Goal: Task Accomplishment & Management: Manage account settings

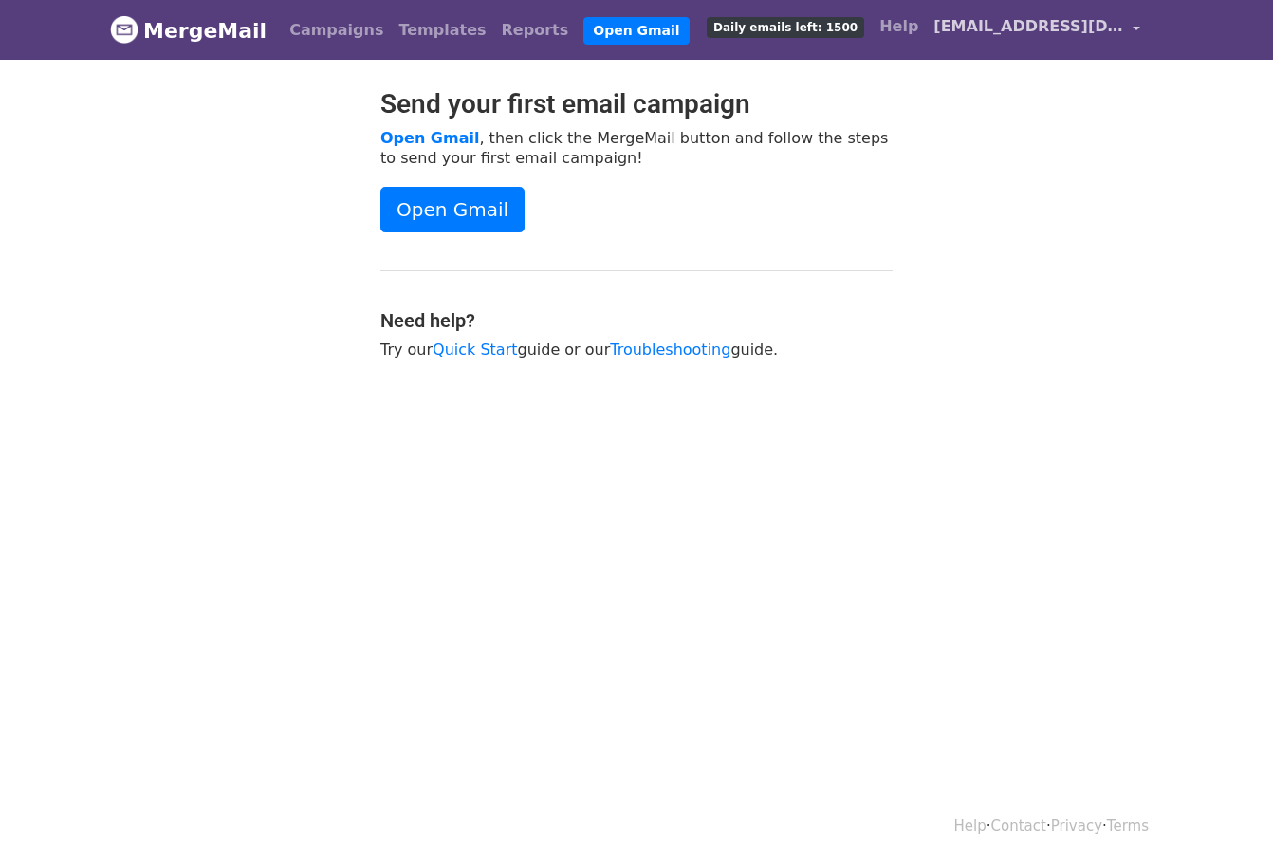
click at [1067, 28] on span "[EMAIL_ADDRESS][DOMAIN_NAME]" at bounding box center [1028, 26] width 190 height 23
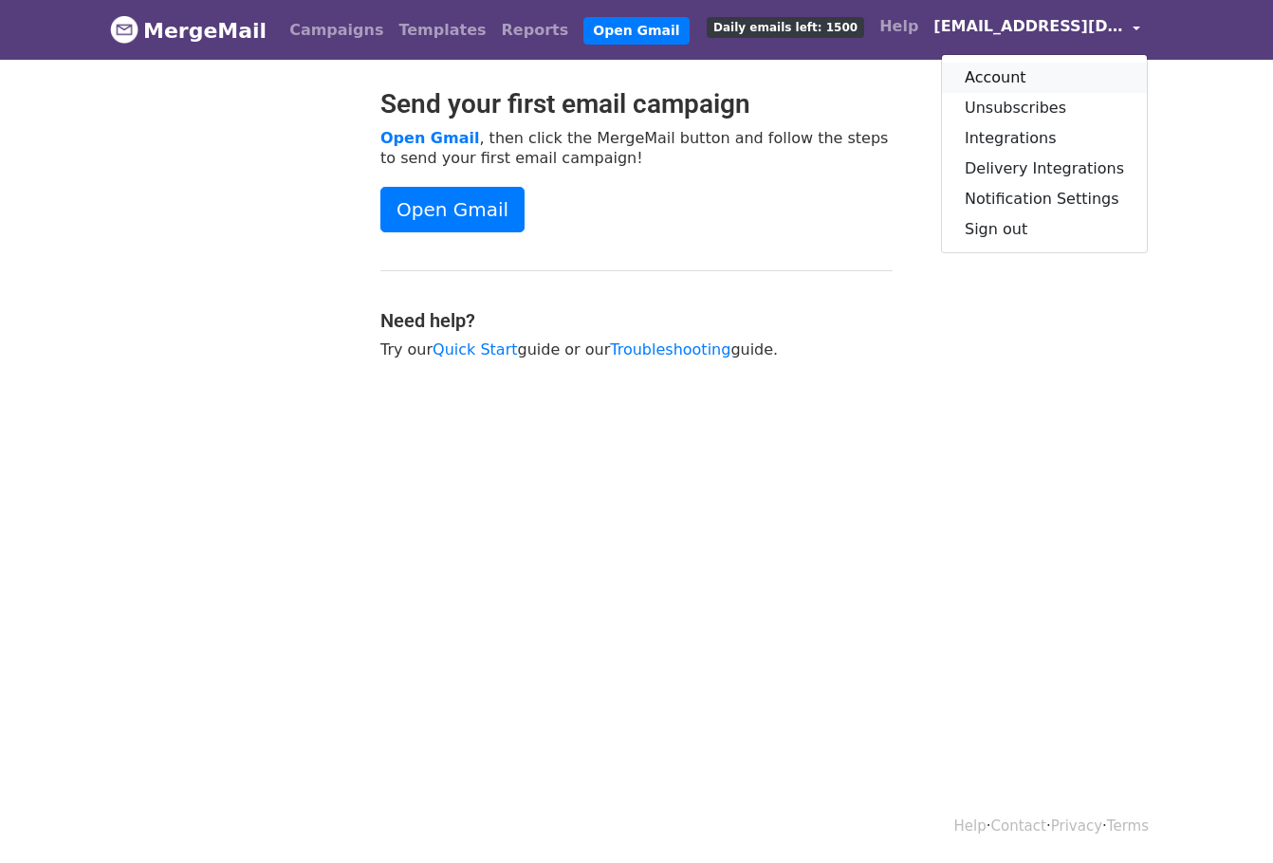
click at [1036, 65] on link "Account" at bounding box center [1044, 78] width 205 height 30
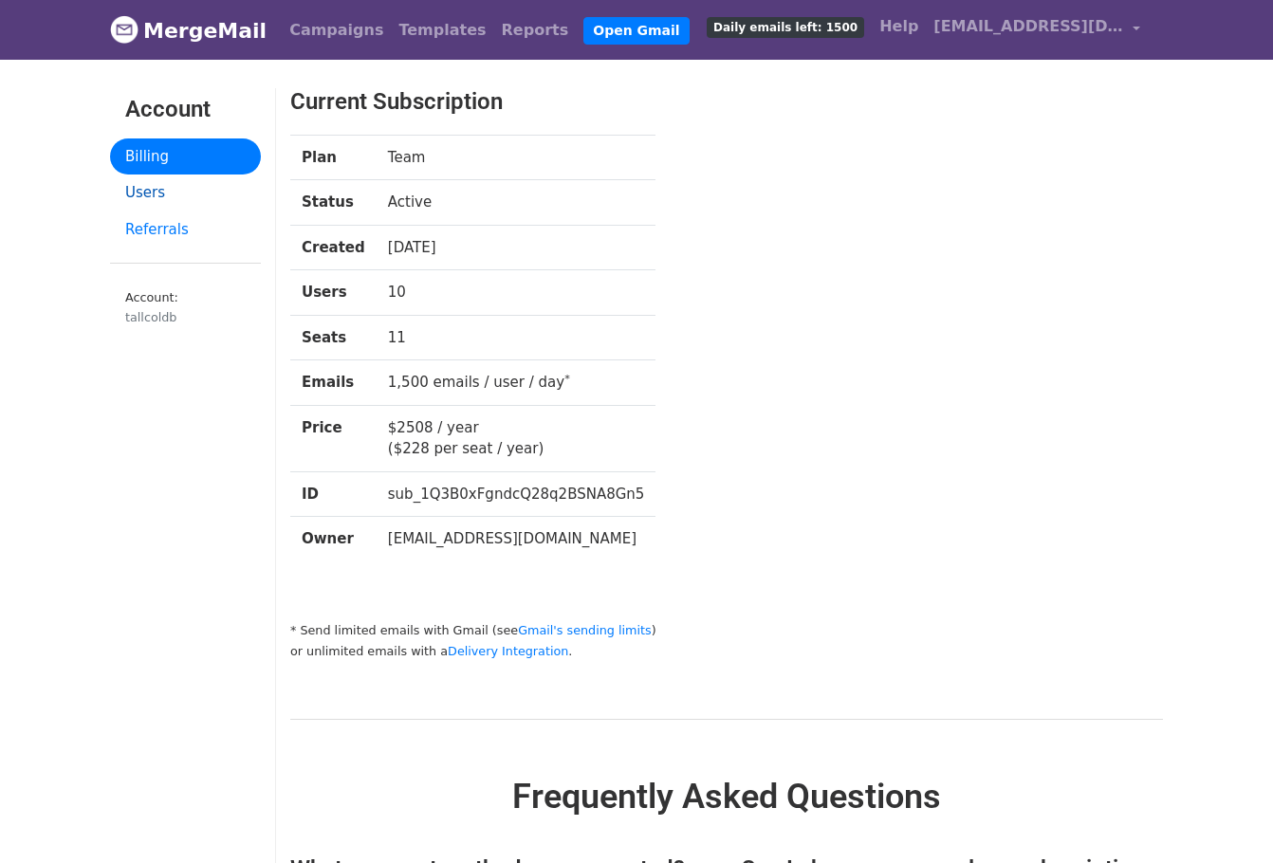
click at [174, 193] on link "Users" at bounding box center [185, 193] width 151 height 37
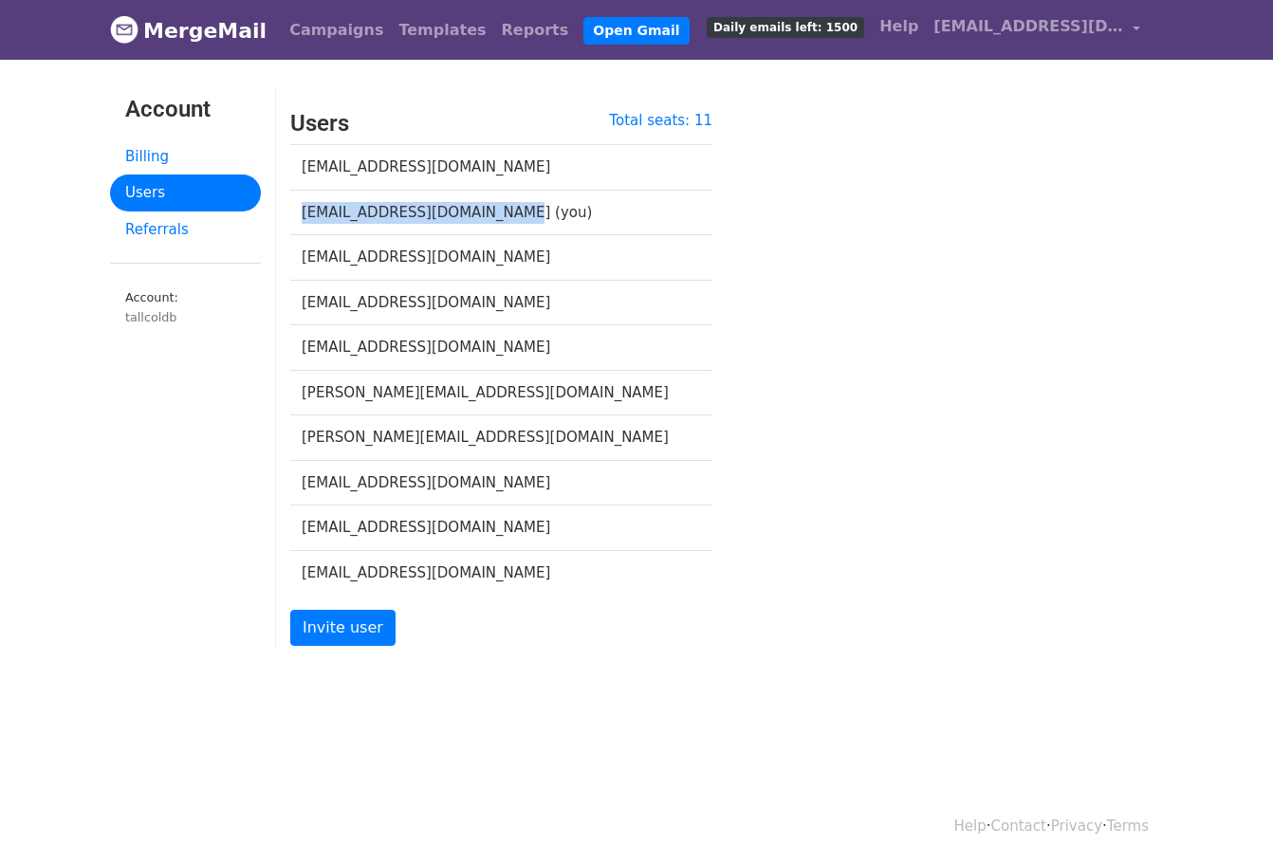
drag, startPoint x: 297, startPoint y: 212, endPoint x: 536, endPoint y: 208, distance: 239.1
click at [536, 208] on td "kai@acematetennis.com (you)" at bounding box center [489, 213] width 398 height 46
click at [617, 216] on td "kai@acematetennis.com (you)" at bounding box center [489, 213] width 398 height 46
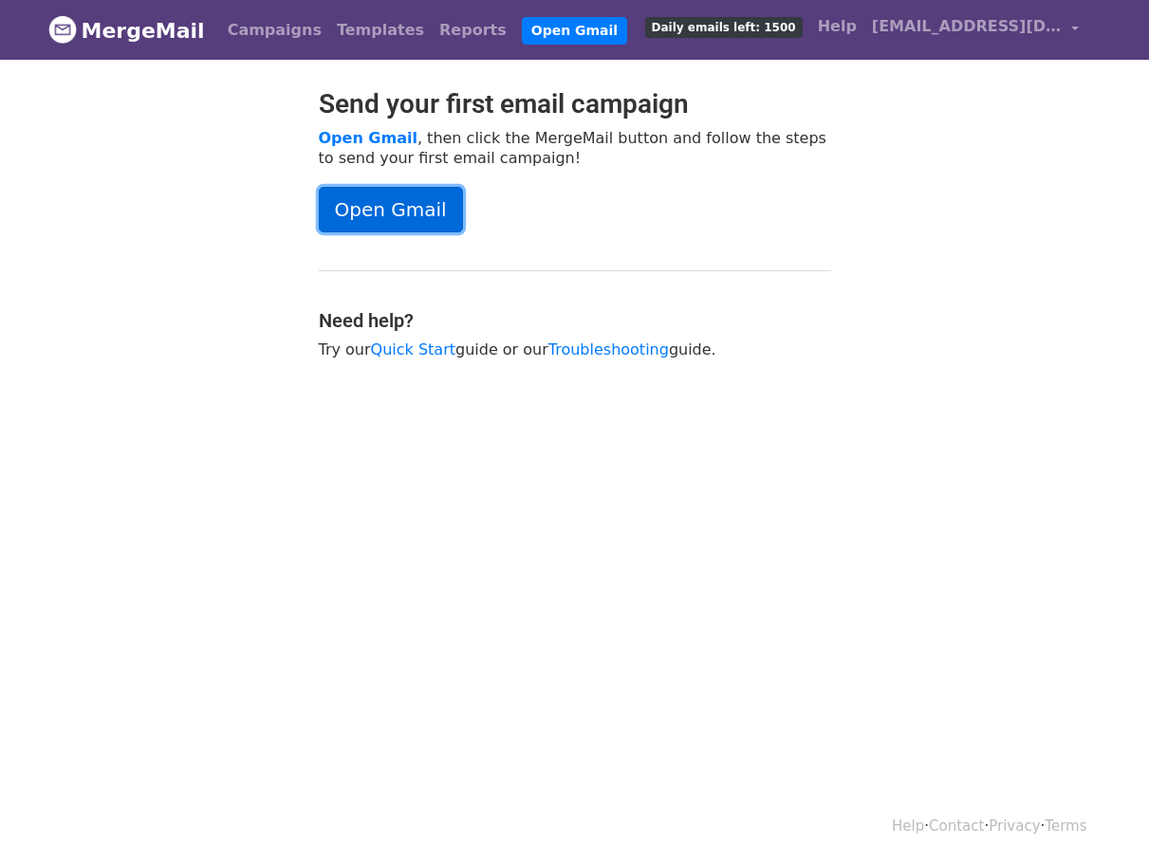
click at [360, 228] on link "Open Gmail" at bounding box center [391, 210] width 144 height 46
click at [266, 28] on link "Campaigns" at bounding box center [274, 30] width 109 height 38
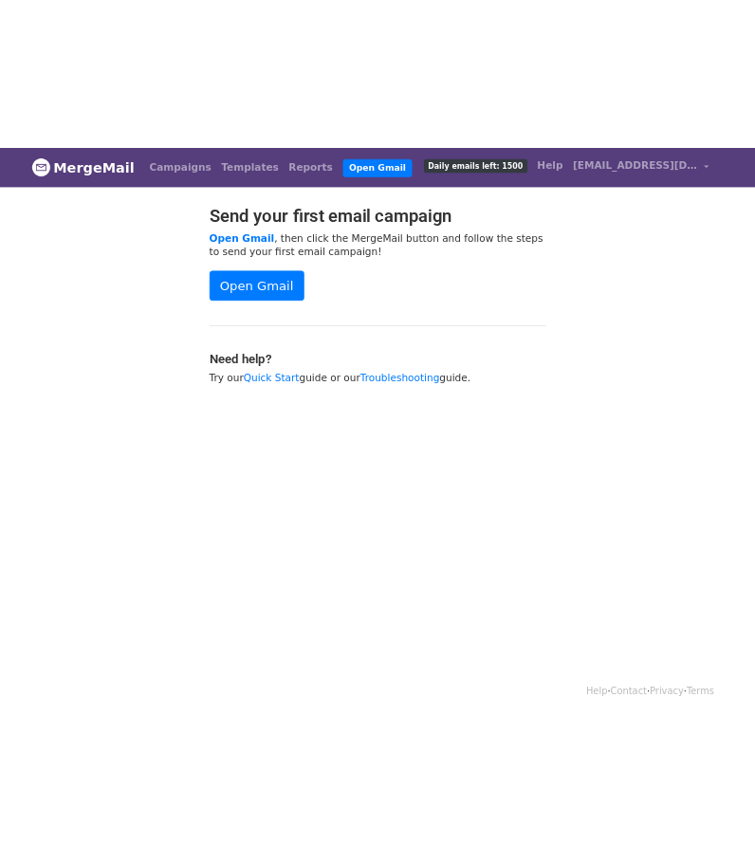
scroll to position [3, 0]
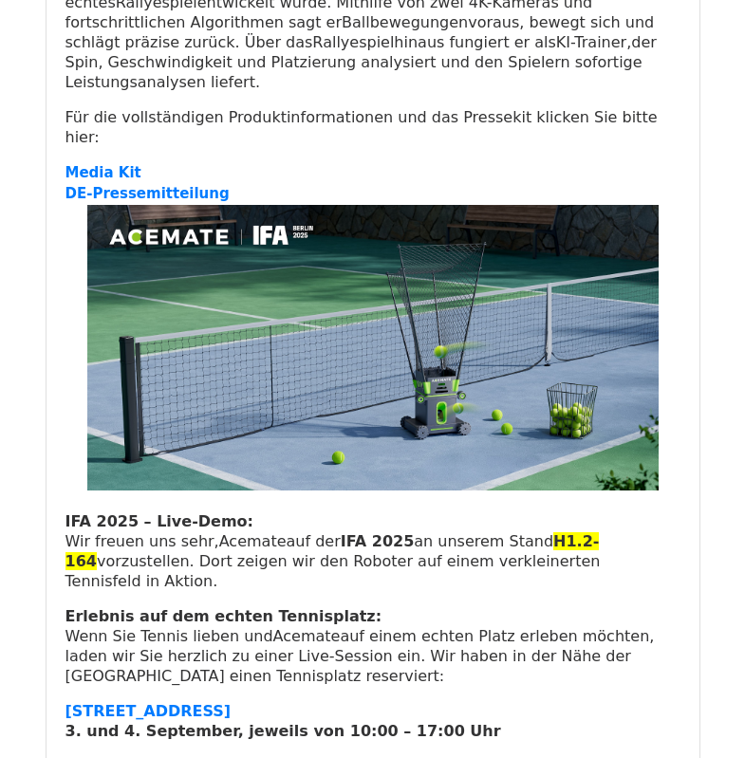
scroll to position [285, 0]
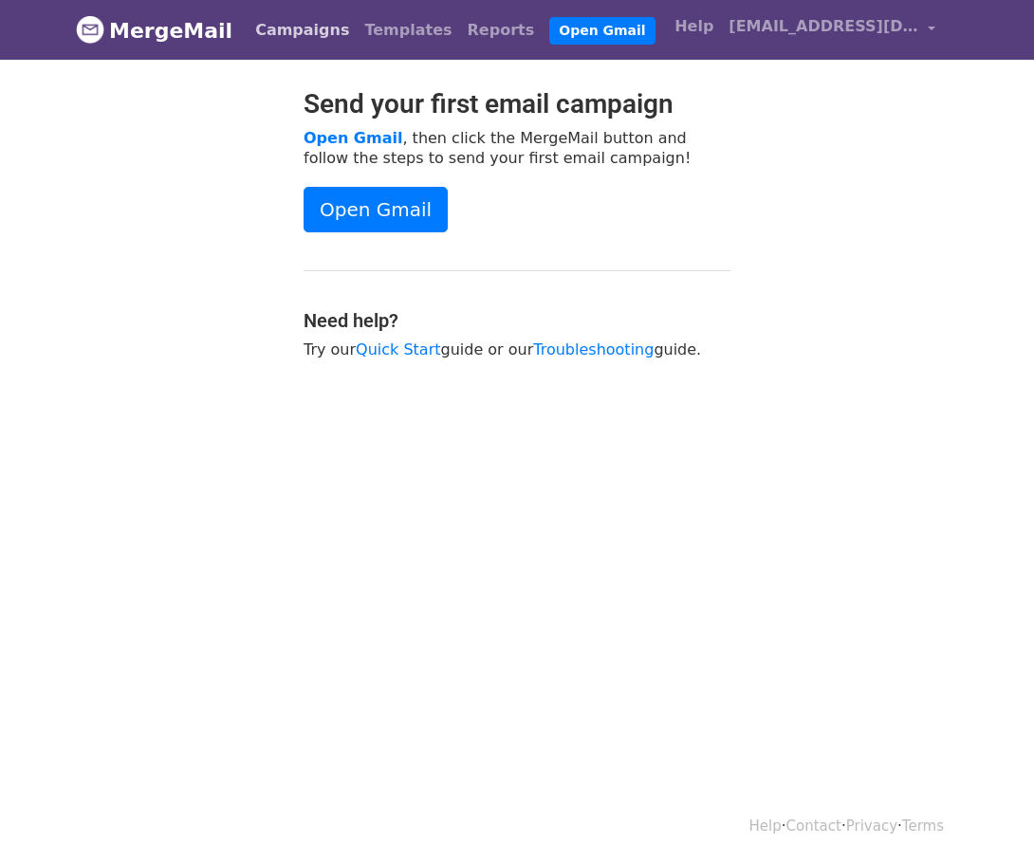
click at [290, 29] on link "Campaigns" at bounding box center [302, 30] width 109 height 38
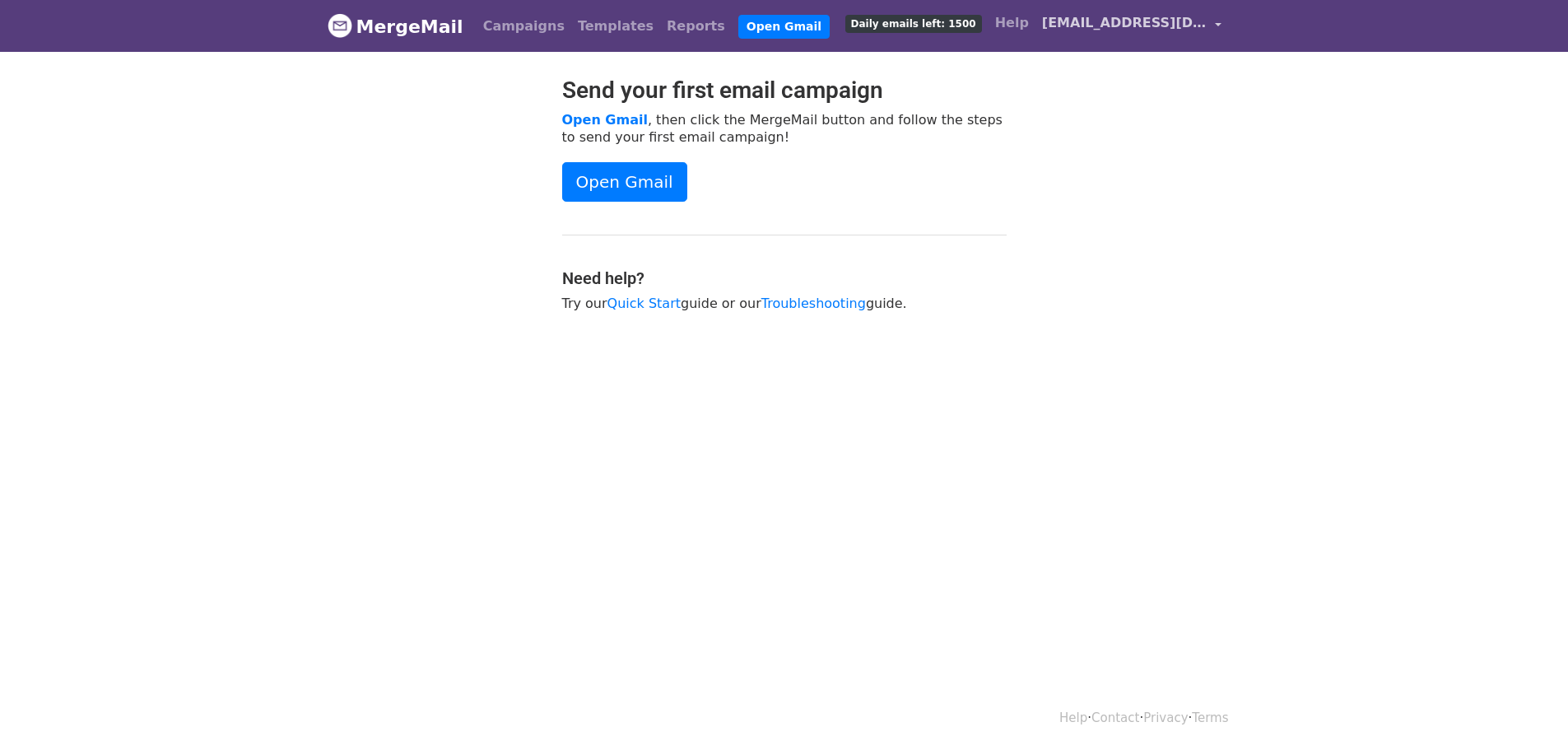
click at [1150, 28] on span "[EMAIL_ADDRESS][DOMAIN_NAME]" at bounding box center [1125, 23] width 165 height 20
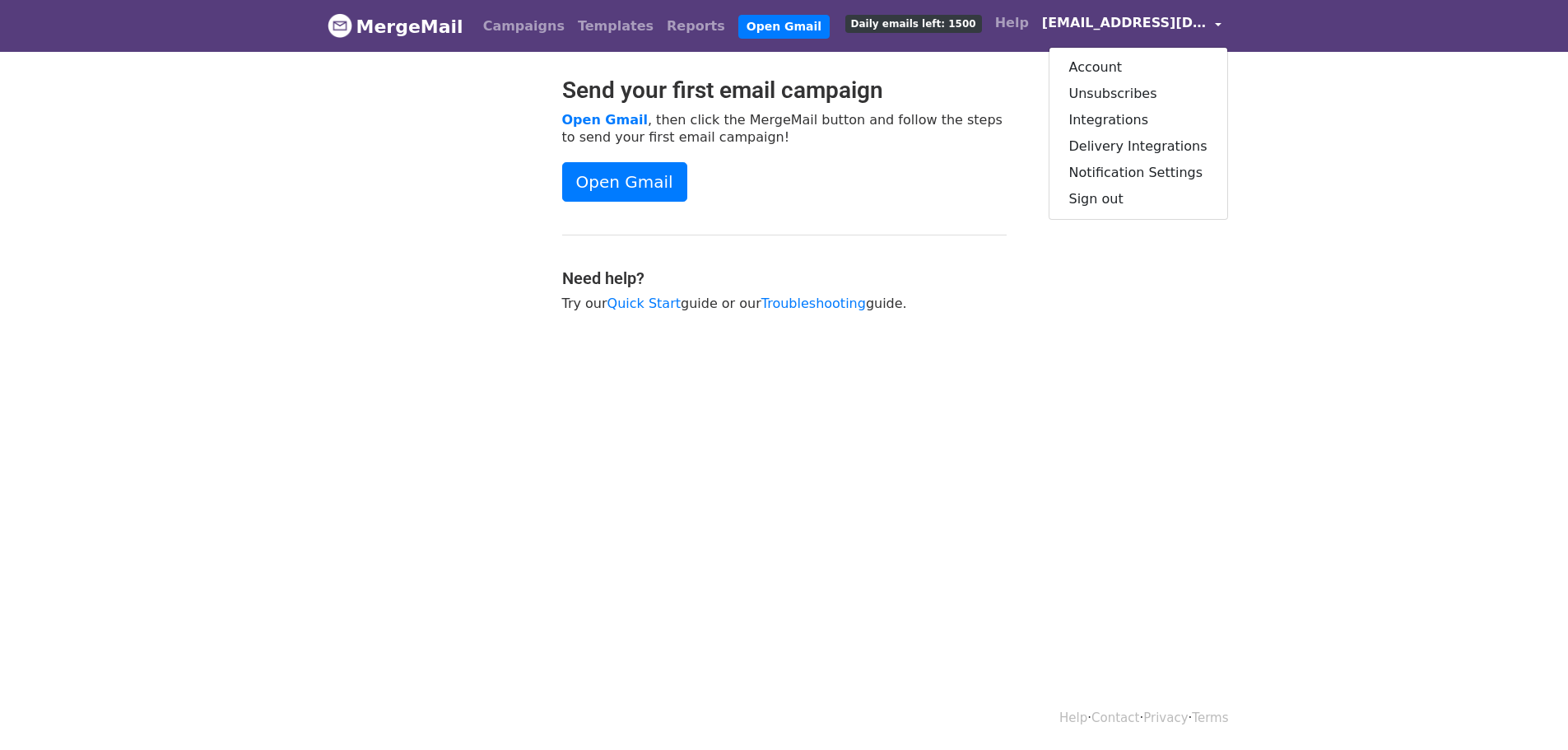
click at [901, 251] on div "Send your first email campaign Open Gmail , then click the MergeMail button and…" at bounding box center [784, 202] width 469 height 252
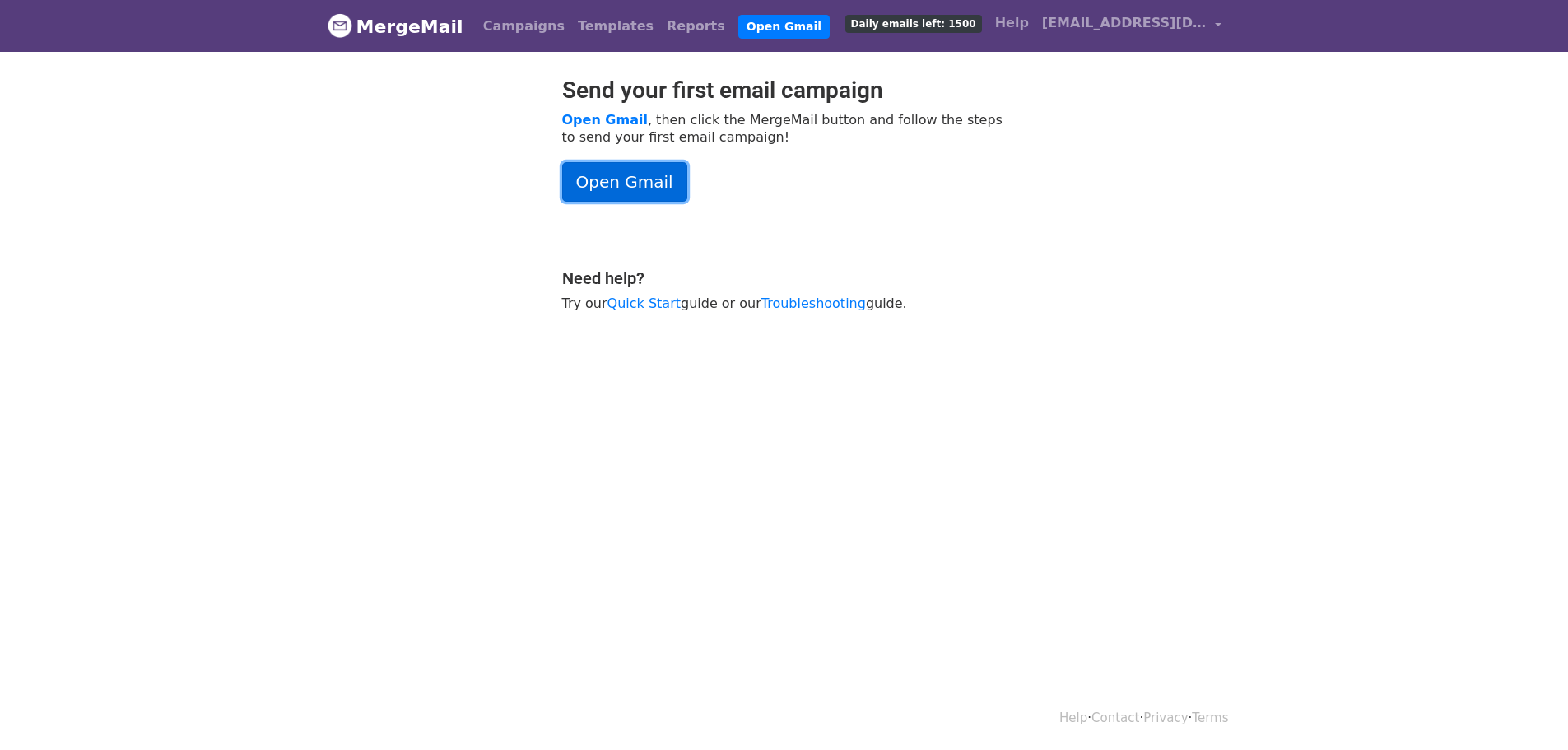
click at [648, 182] on link "Open Gmail" at bounding box center [625, 182] width 125 height 40
click at [502, 18] on link "Campaigns" at bounding box center [523, 26] width 95 height 33
click at [531, 36] on link "Campaigns" at bounding box center [523, 26] width 95 height 33
click at [1165, 23] on span "[EMAIL_ADDRESS][DOMAIN_NAME]" at bounding box center [1125, 23] width 165 height 20
click at [1144, 28] on span "[EMAIL_ADDRESS][DOMAIN_NAME]" at bounding box center [1125, 23] width 165 height 20
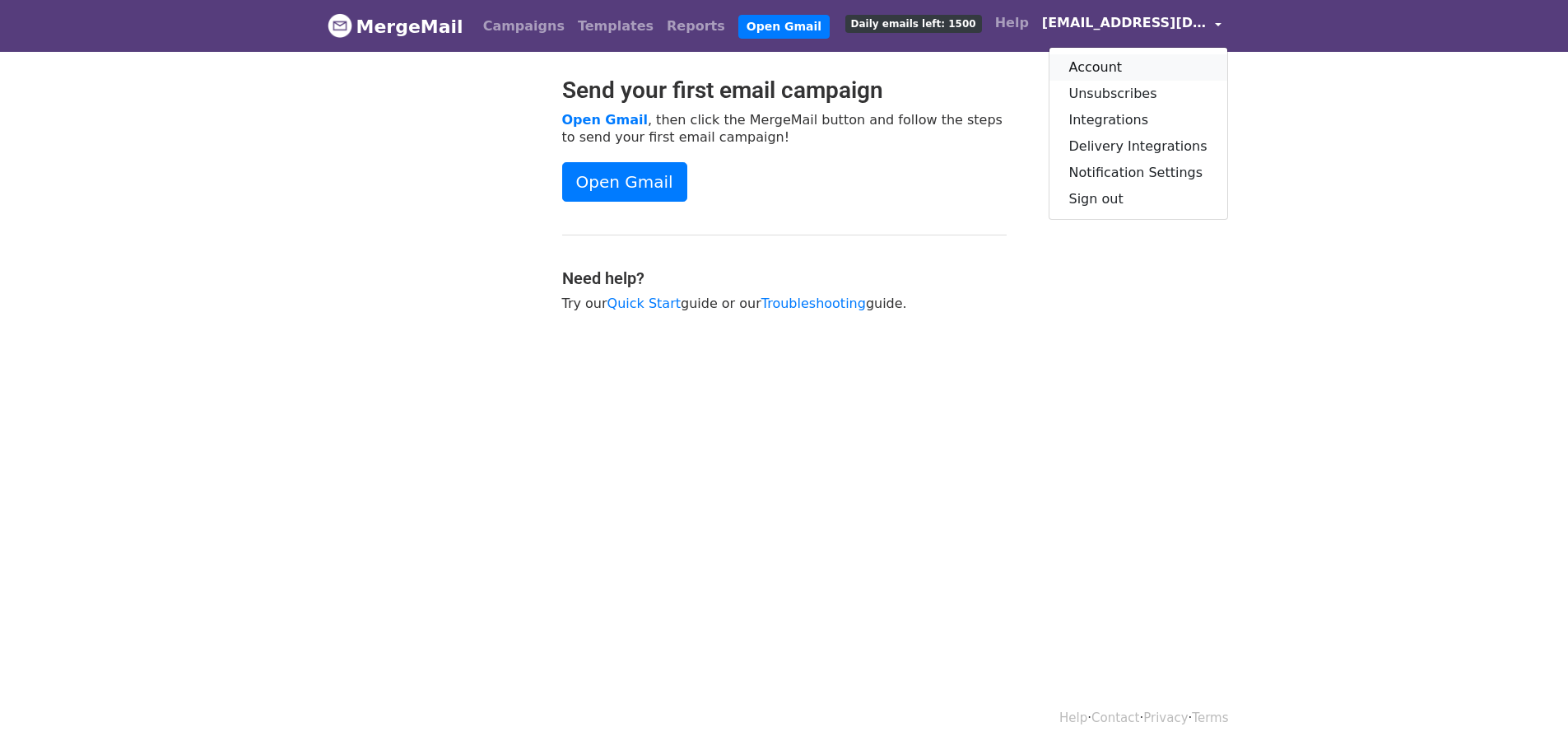
click at [1105, 62] on link "Account" at bounding box center [1138, 68] width 178 height 26
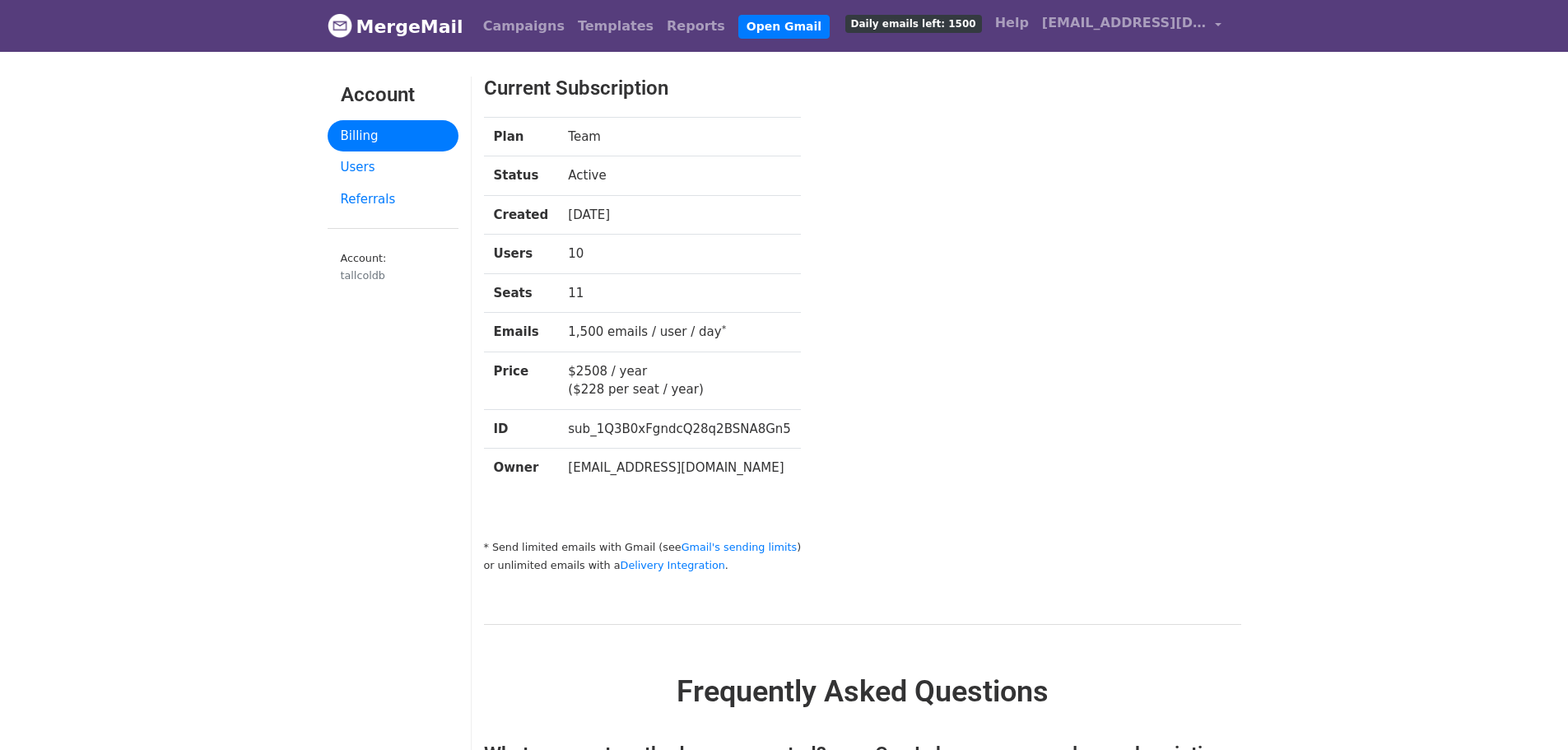
click at [367, 147] on link "Billing" at bounding box center [393, 135] width 131 height 32
click at [367, 163] on link "Users" at bounding box center [393, 168] width 131 height 32
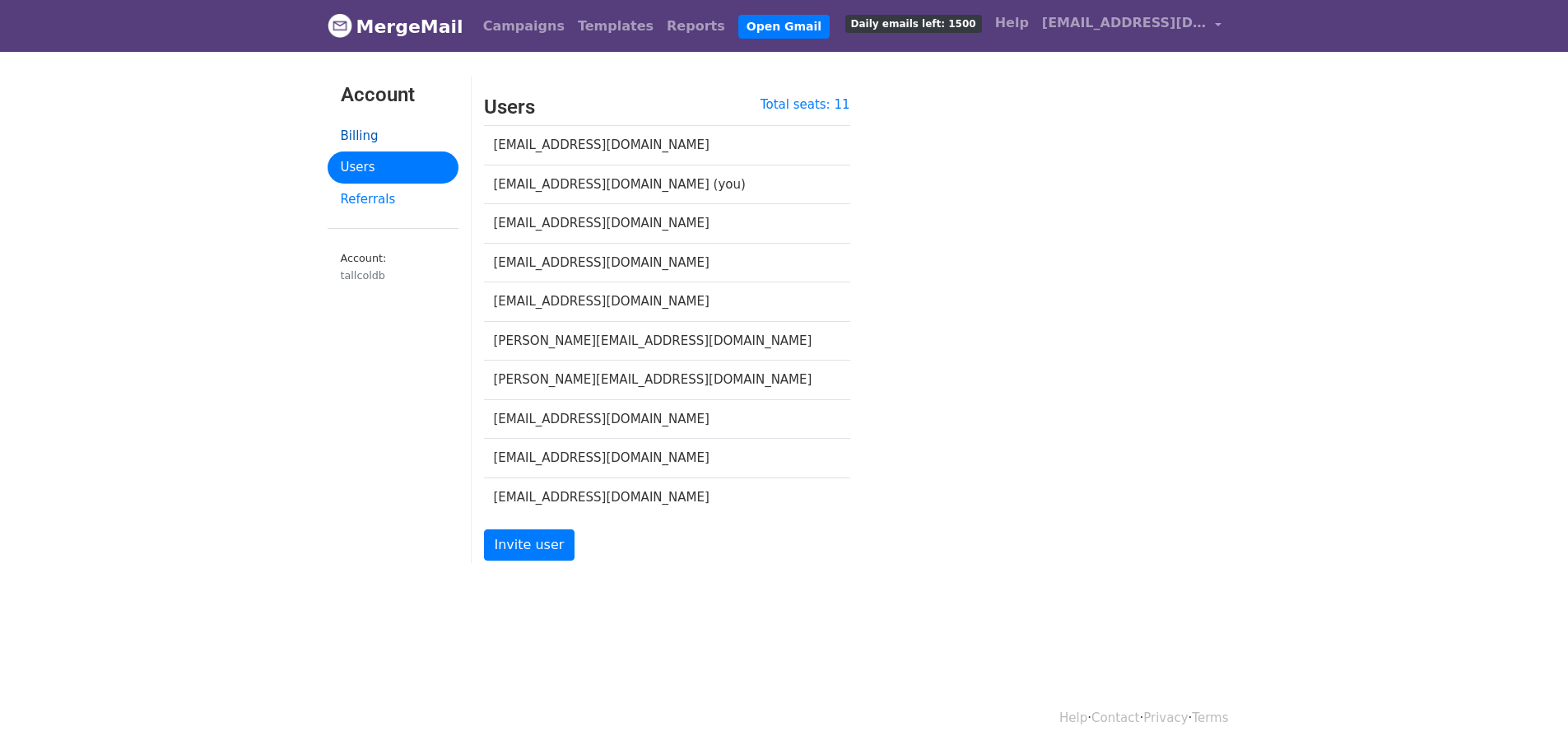
click at [373, 122] on link "Billing" at bounding box center [393, 135] width 131 height 32
